Goal: Task Accomplishment & Management: Manage account settings

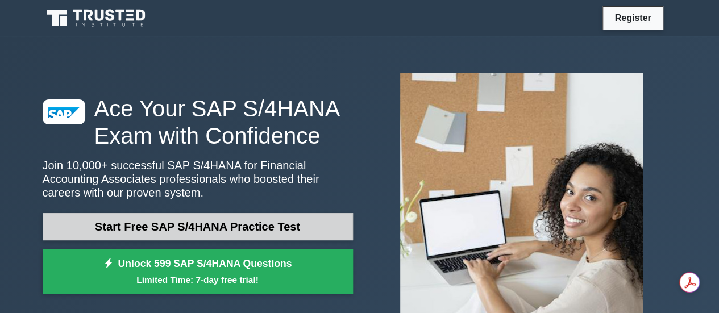
click at [204, 228] on link "Start Free SAP S/4HANA Practice Test" at bounding box center [198, 226] width 311 height 27
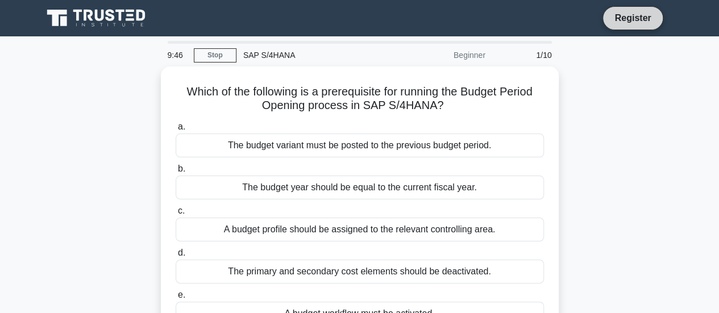
click at [637, 15] on link "Register" at bounding box center [633, 18] width 50 height 14
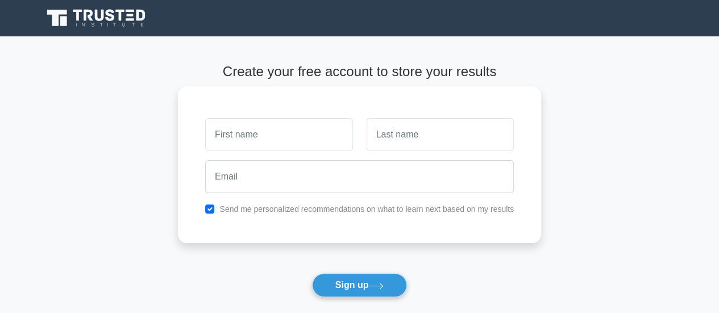
click at [317, 134] on input "text" at bounding box center [278, 134] width 147 height 33
type input "Sridhar"
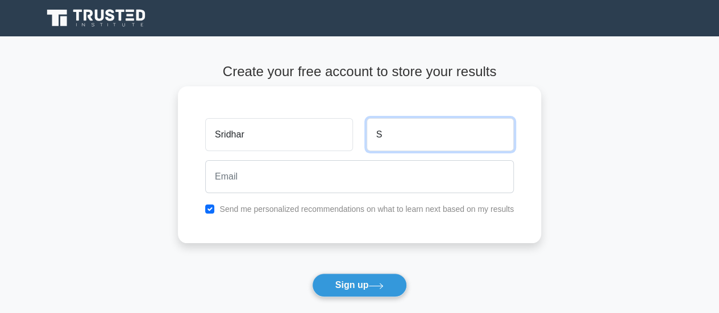
type input "S"
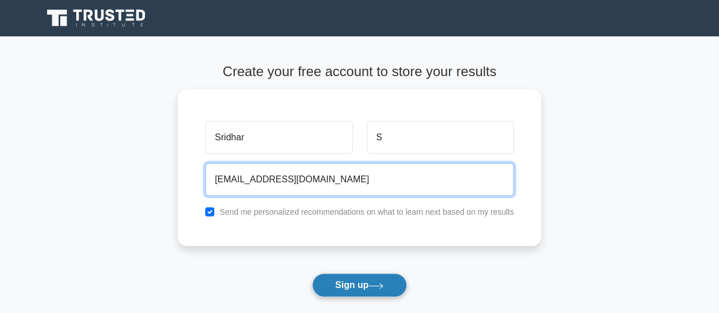
type input "ssridhar27@gmail.com"
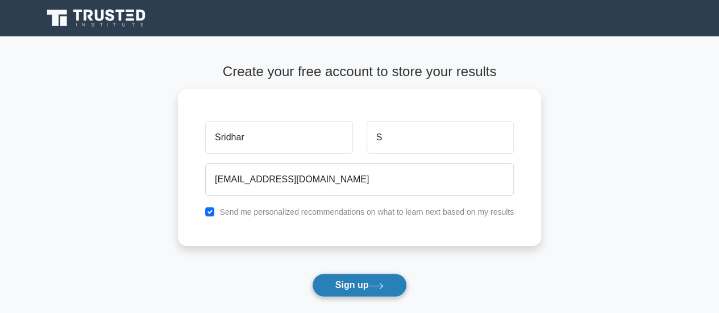
click at [357, 285] on button "Sign up" at bounding box center [360, 286] width 96 height 24
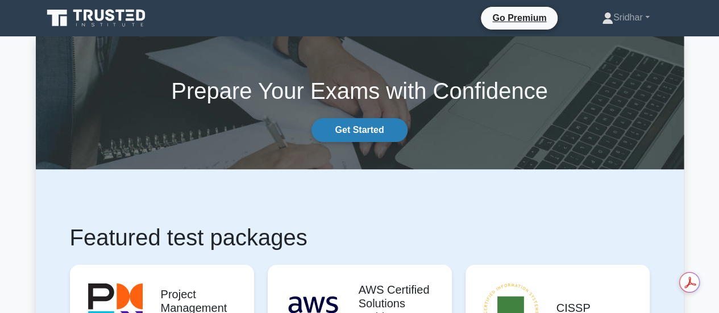
click at [359, 134] on link "Get Started" at bounding box center [360, 130] width 96 height 24
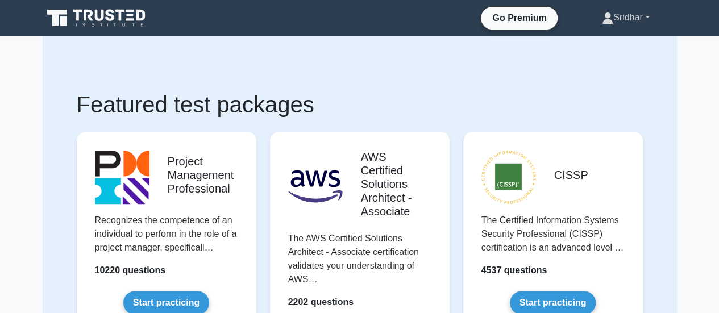
click at [648, 16] on link "Sridhar" at bounding box center [626, 17] width 102 height 23
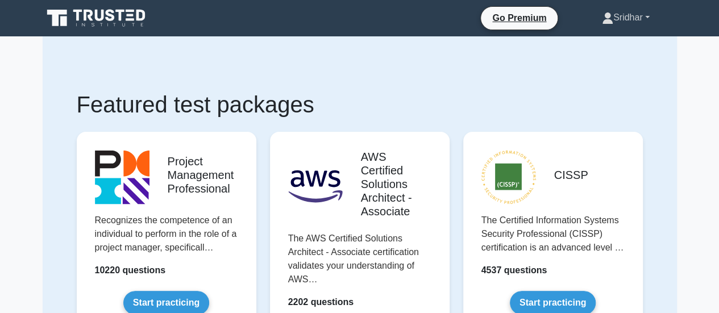
click at [642, 16] on link "Sridhar" at bounding box center [626, 17] width 102 height 23
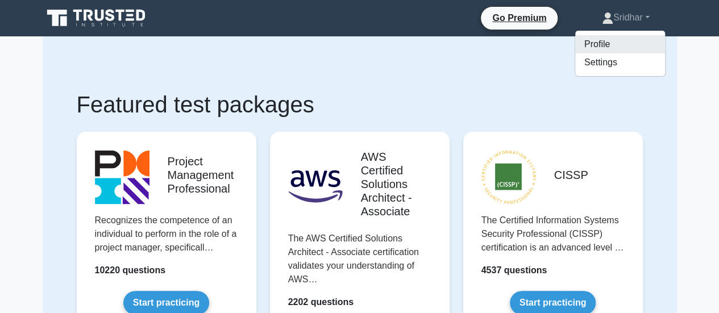
click at [606, 47] on link "Profile" at bounding box center [621, 44] width 90 height 18
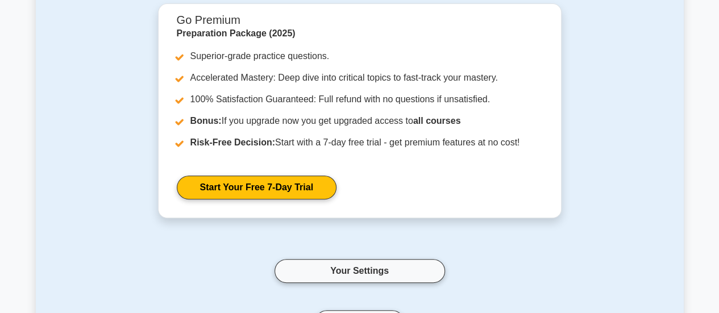
scroll to position [104, 0]
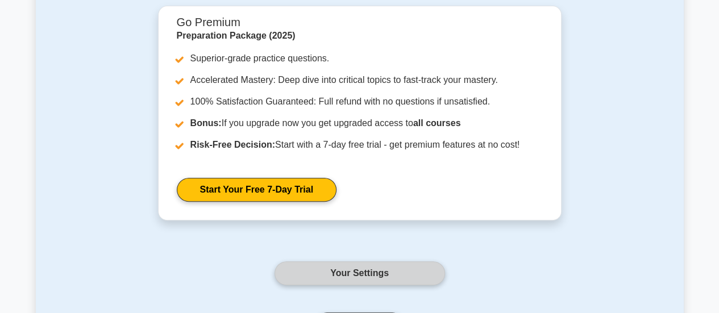
click at [357, 270] on link "Your Settings" at bounding box center [360, 274] width 171 height 24
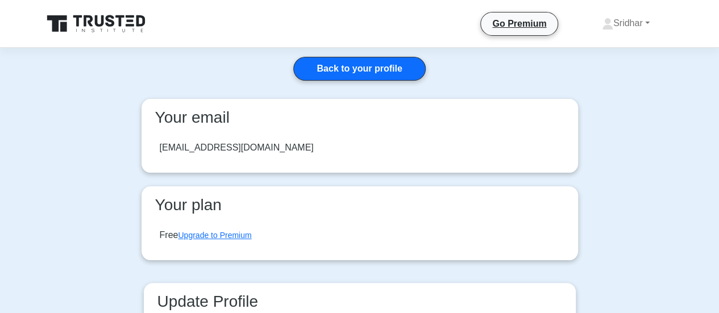
click at [101, 21] on icon at bounding box center [99, 20] width 9 height 11
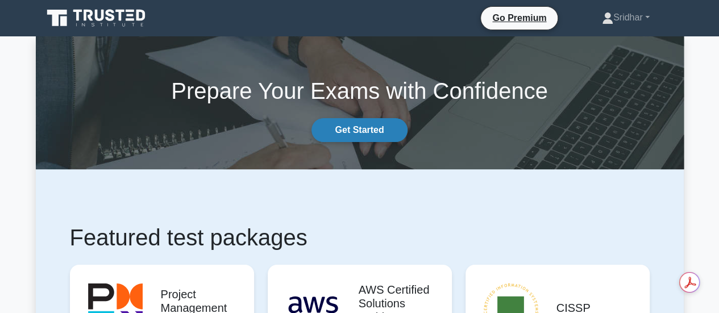
click at [357, 133] on link "Get Started" at bounding box center [360, 130] width 96 height 24
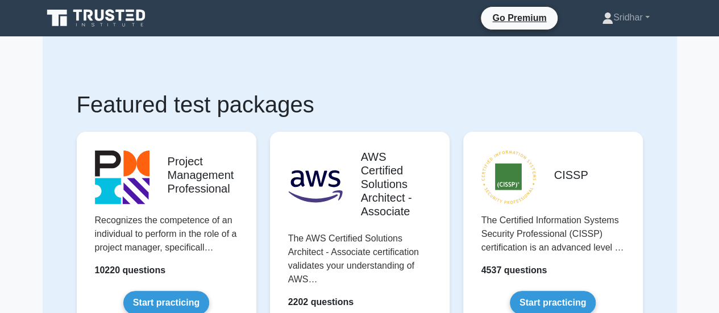
click at [116, 19] on icon at bounding box center [97, 18] width 109 height 22
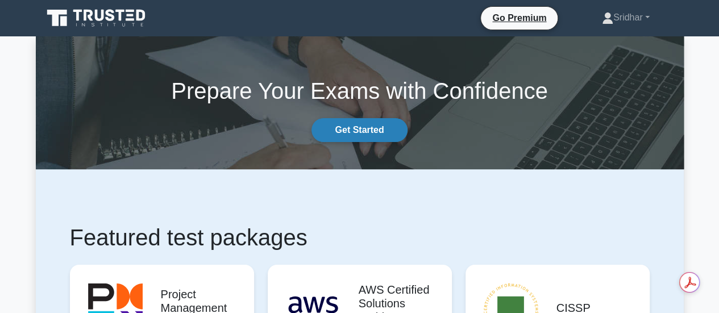
click at [344, 125] on link "Get Started" at bounding box center [360, 130] width 96 height 24
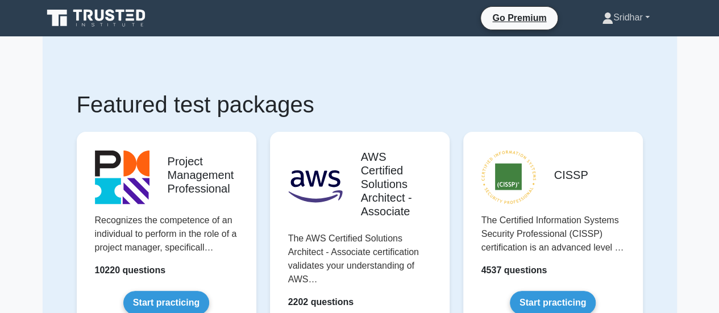
click at [646, 15] on link "Sridhar" at bounding box center [626, 17] width 102 height 23
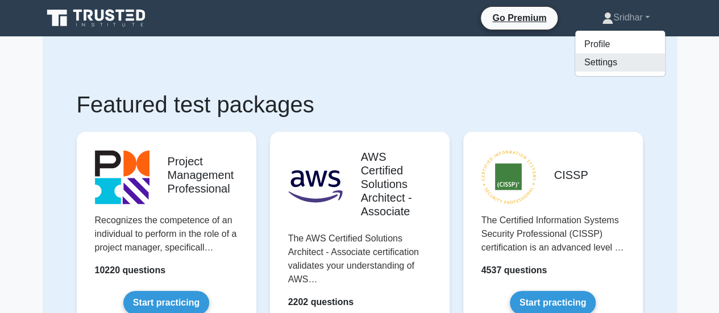
click at [602, 63] on link "Settings" at bounding box center [621, 62] width 90 height 18
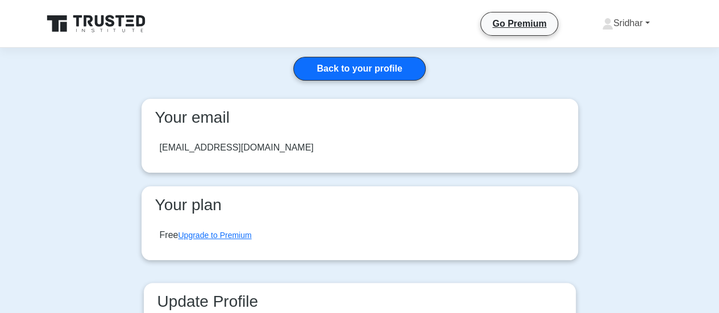
click at [636, 24] on link "Sridhar" at bounding box center [626, 23] width 102 height 23
click at [605, 69] on link "Settings" at bounding box center [621, 68] width 90 height 18
click at [603, 28] on icon at bounding box center [608, 27] width 10 height 5
click at [646, 23] on link "Sridhar" at bounding box center [626, 23] width 102 height 23
